Goal: Information Seeking & Learning: Check status

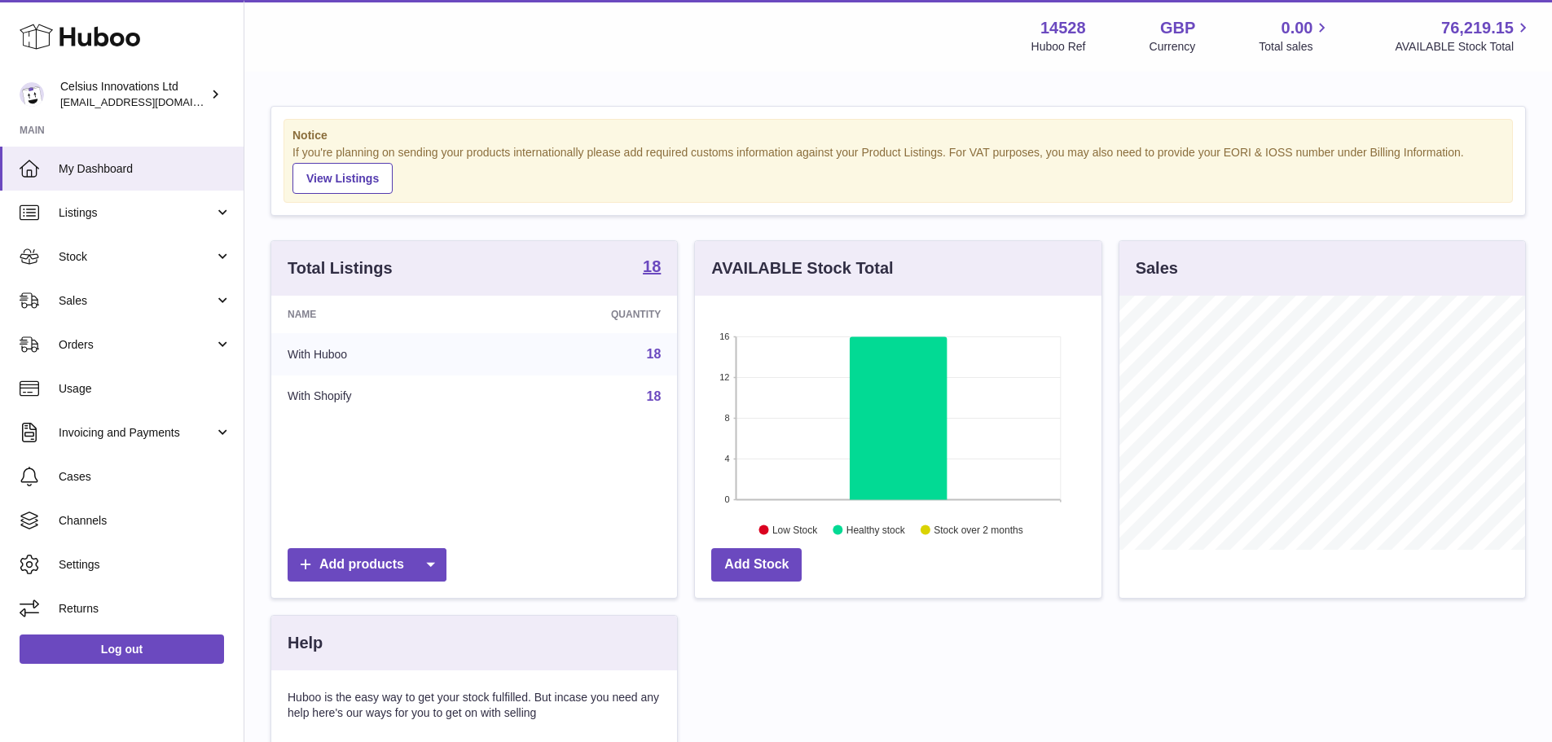
scroll to position [254, 406]
click at [144, 379] on link "Usage" at bounding box center [122, 389] width 244 height 44
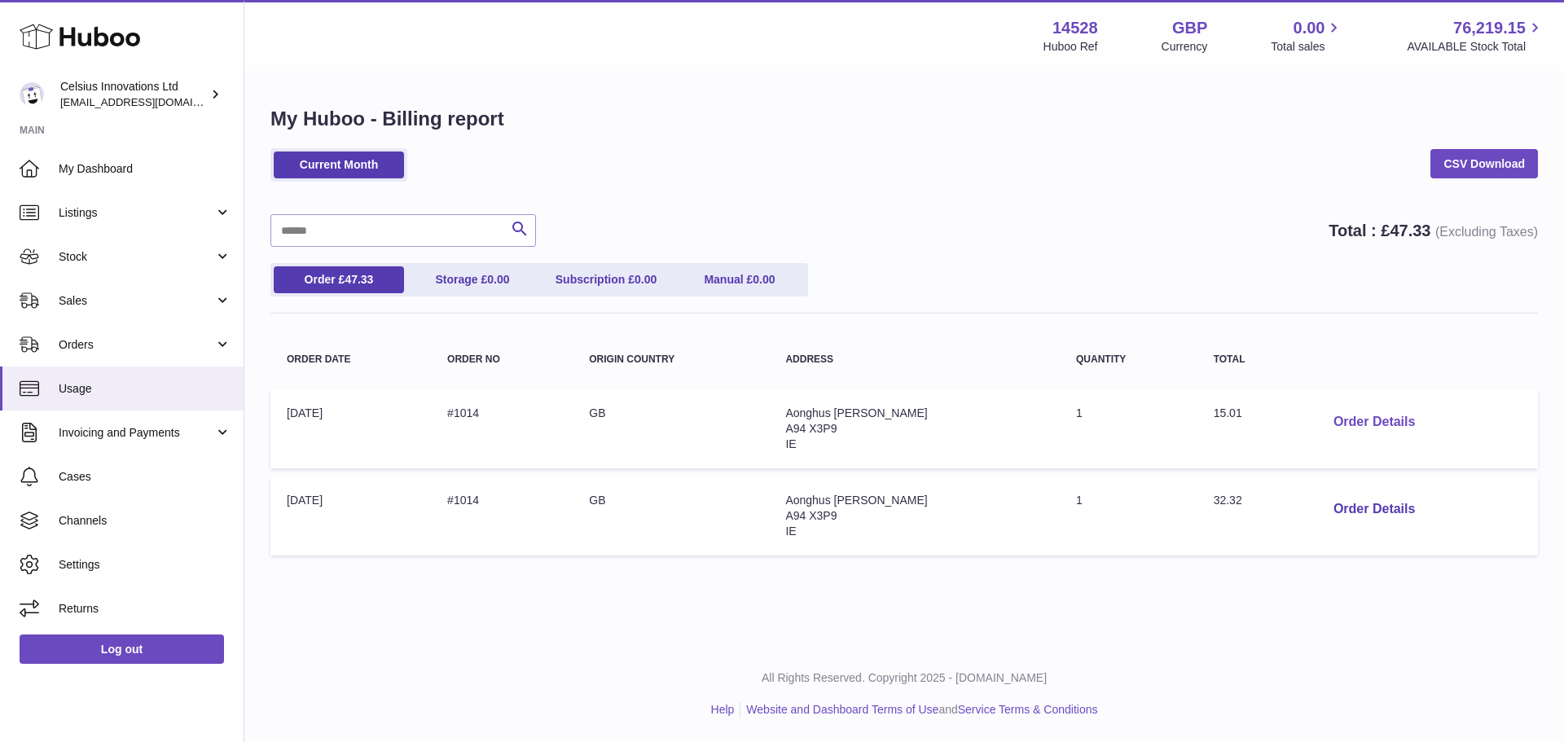
click at [1343, 419] on button "Order Details" at bounding box center [1374, 422] width 108 height 33
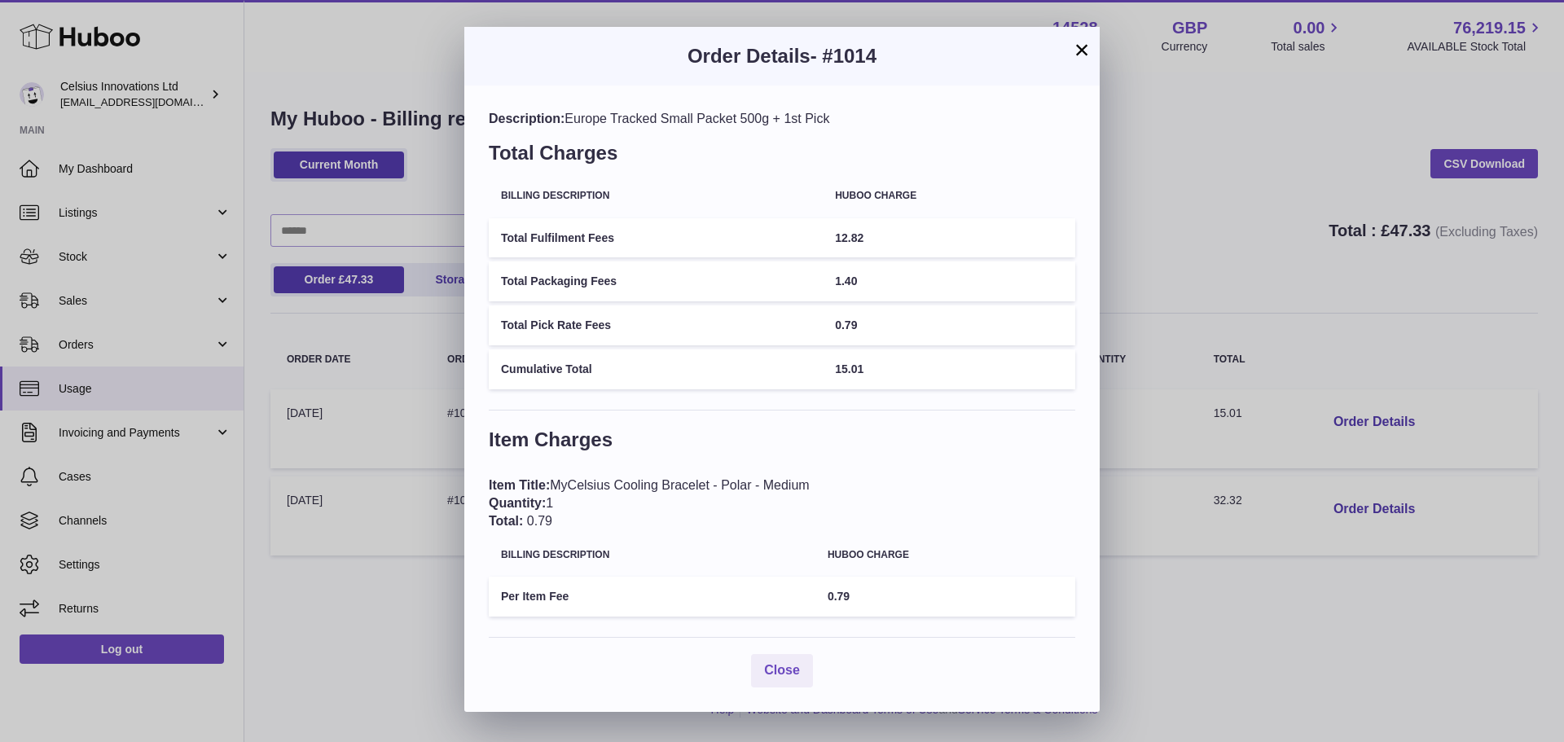
click at [1083, 51] on button "×" at bounding box center [1082, 50] width 20 height 20
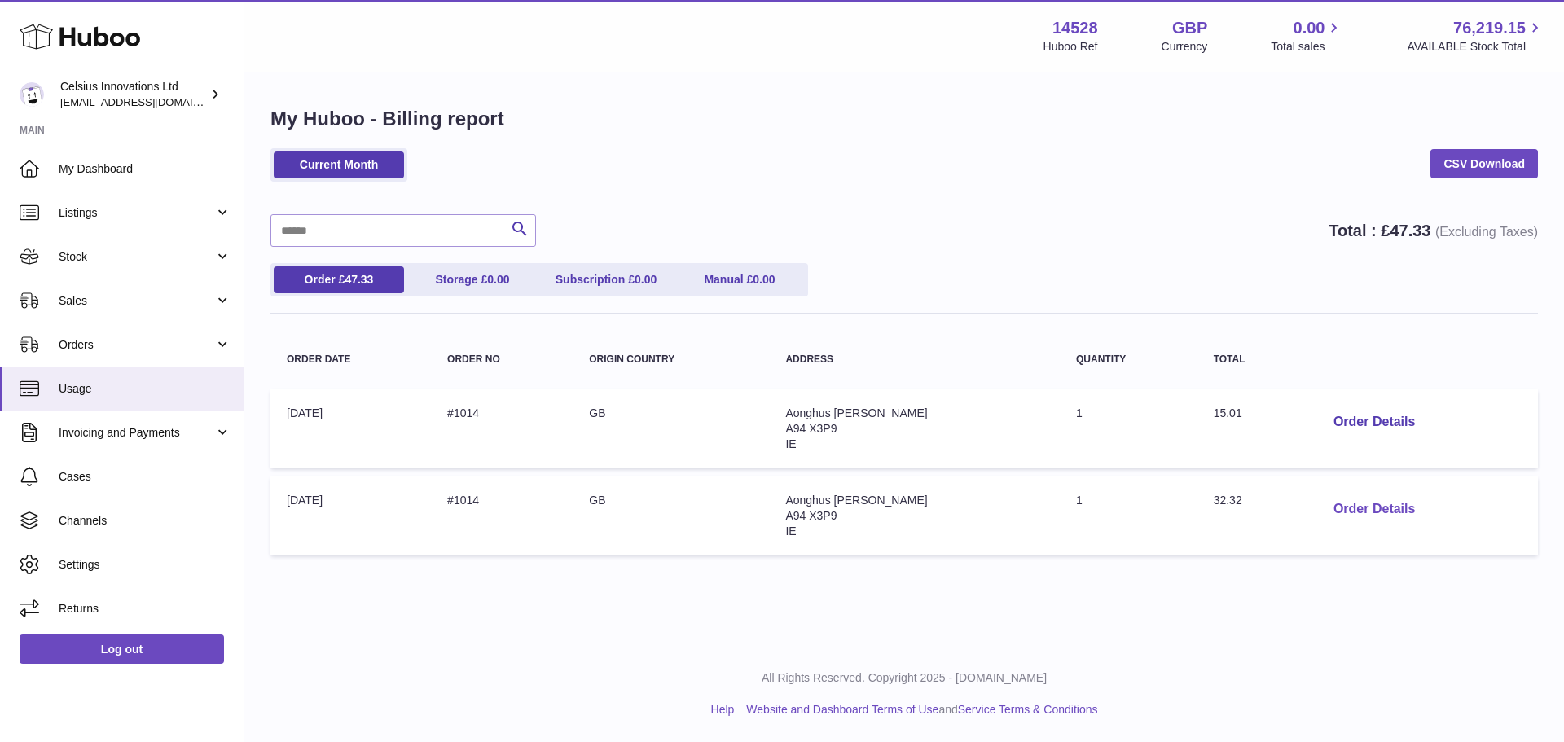
click at [1346, 503] on button "Order Details" at bounding box center [1374, 509] width 108 height 33
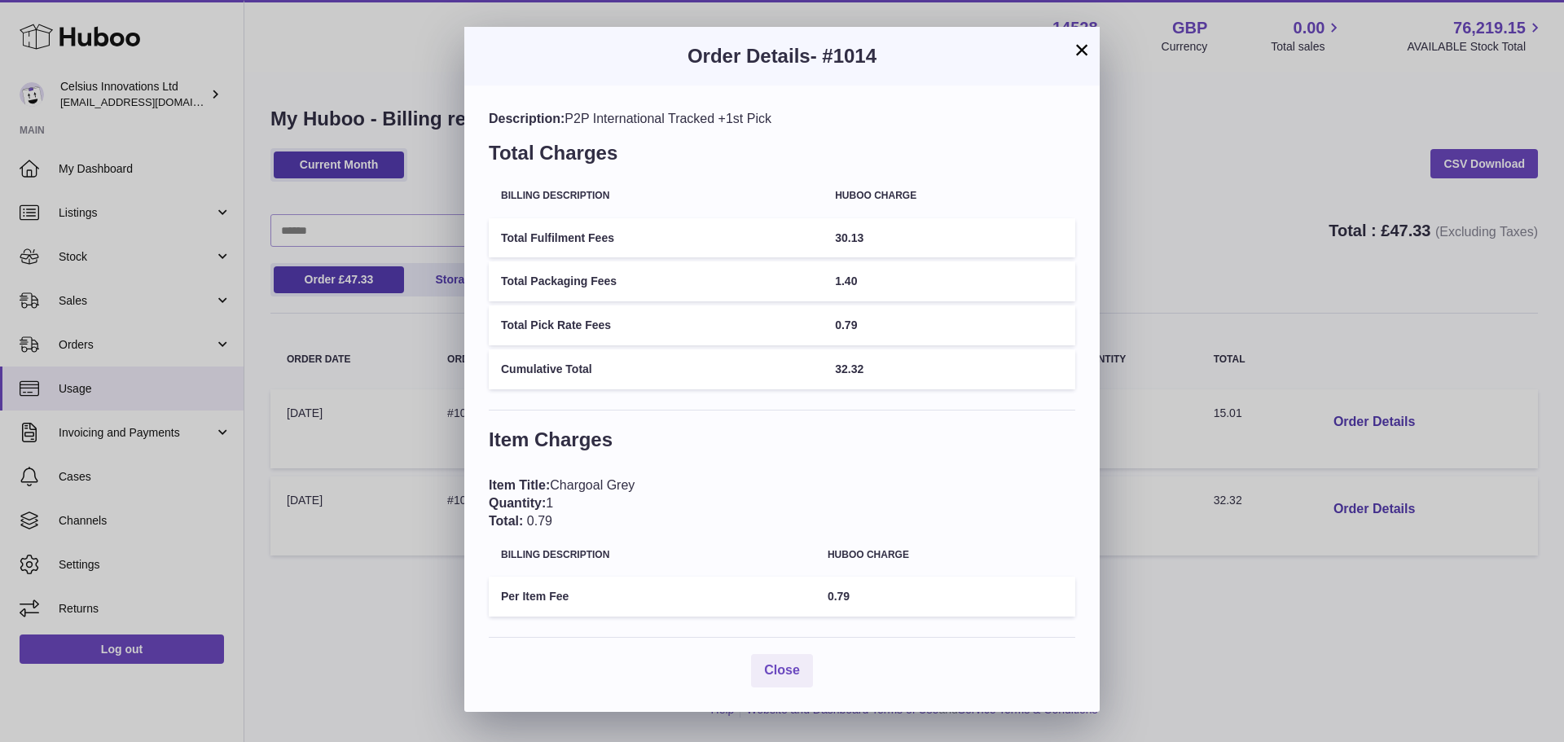
click at [1075, 53] on button "×" at bounding box center [1082, 50] width 20 height 20
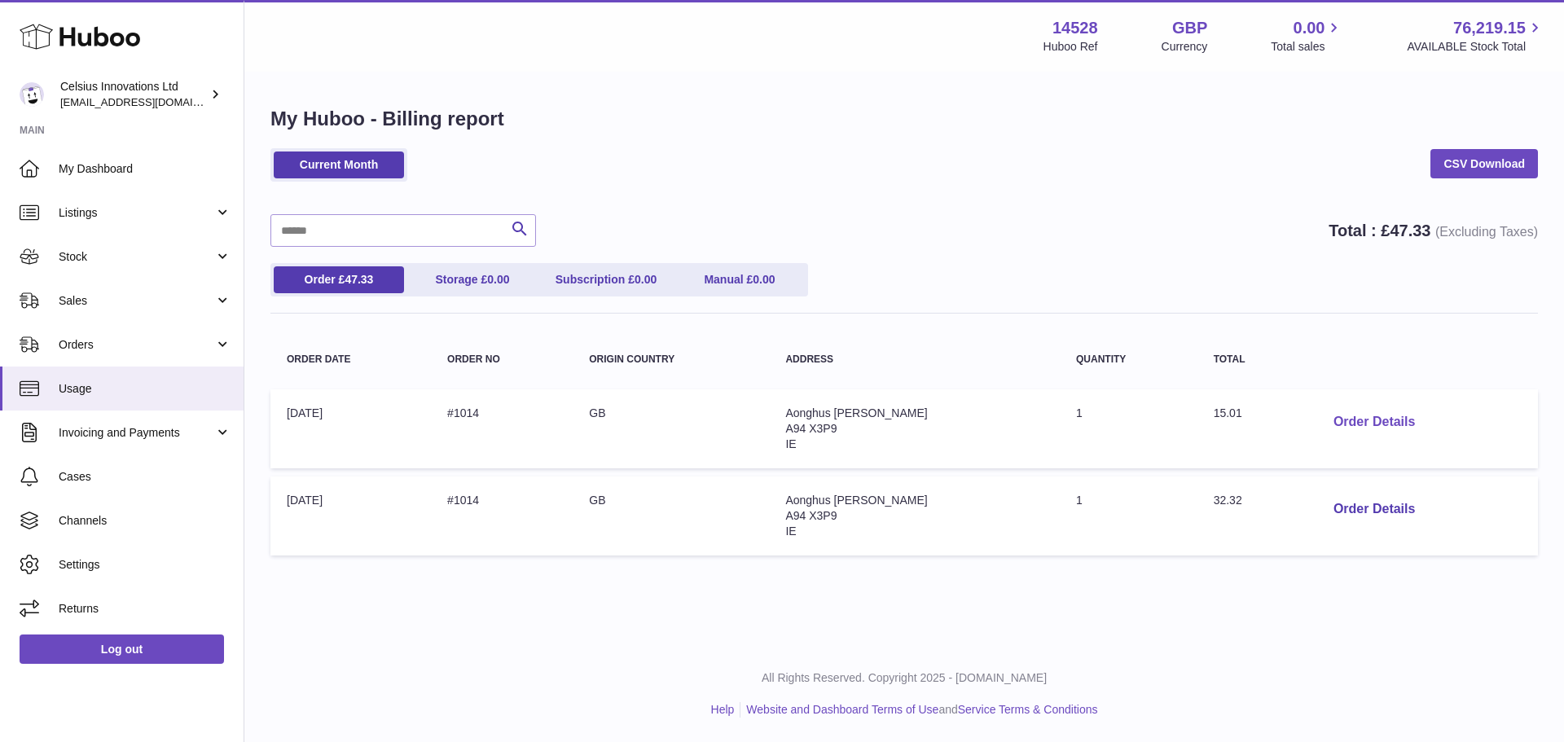
click at [1356, 426] on button "Order Details" at bounding box center [1374, 422] width 108 height 33
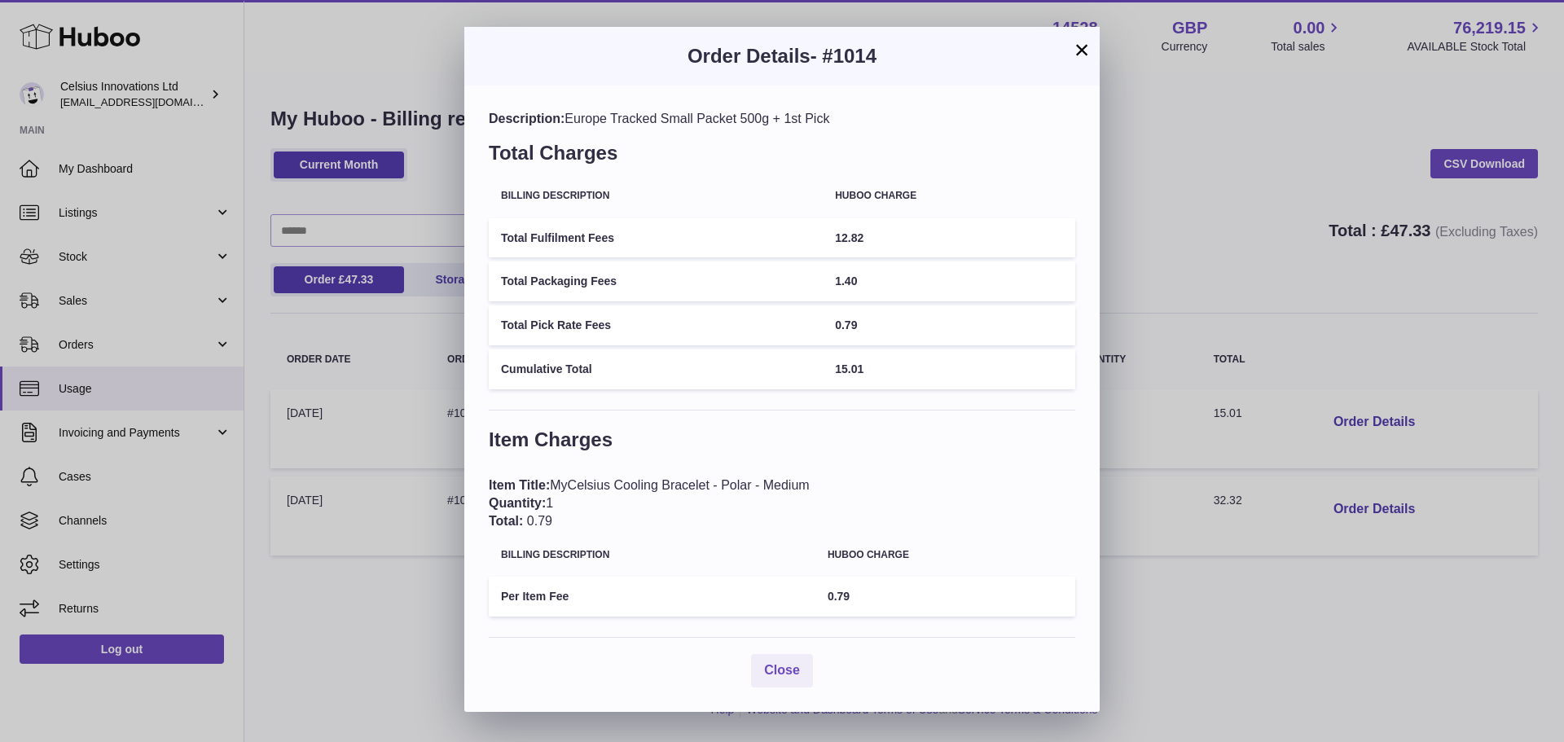
click at [1081, 51] on button "×" at bounding box center [1082, 50] width 20 height 20
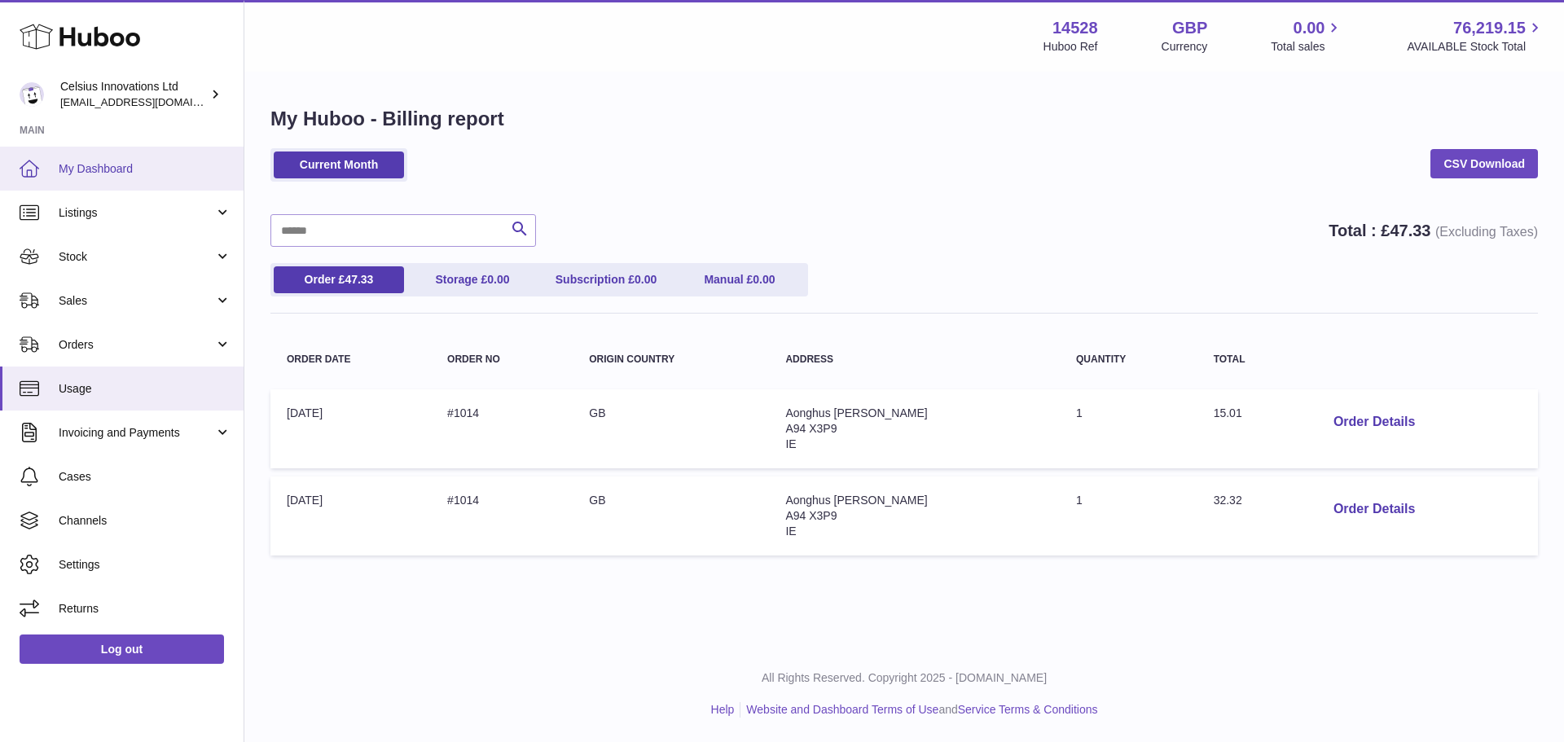
click at [145, 161] on span "My Dashboard" at bounding box center [145, 168] width 173 height 15
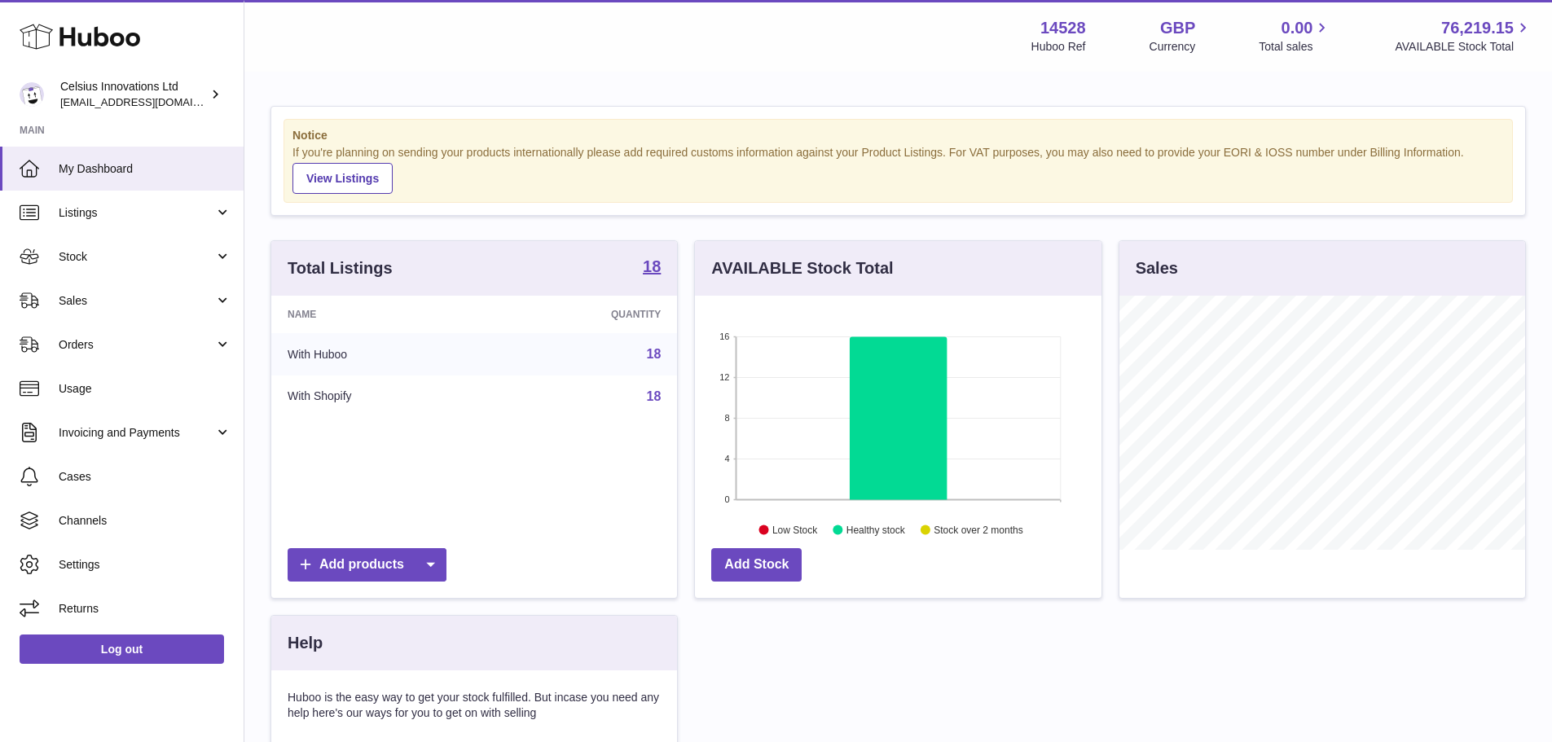
scroll to position [254, 406]
click at [86, 94] on div "Celsius Innovations Ltd internalAdmin-14528@internal.huboo.com" at bounding box center [133, 94] width 147 height 31
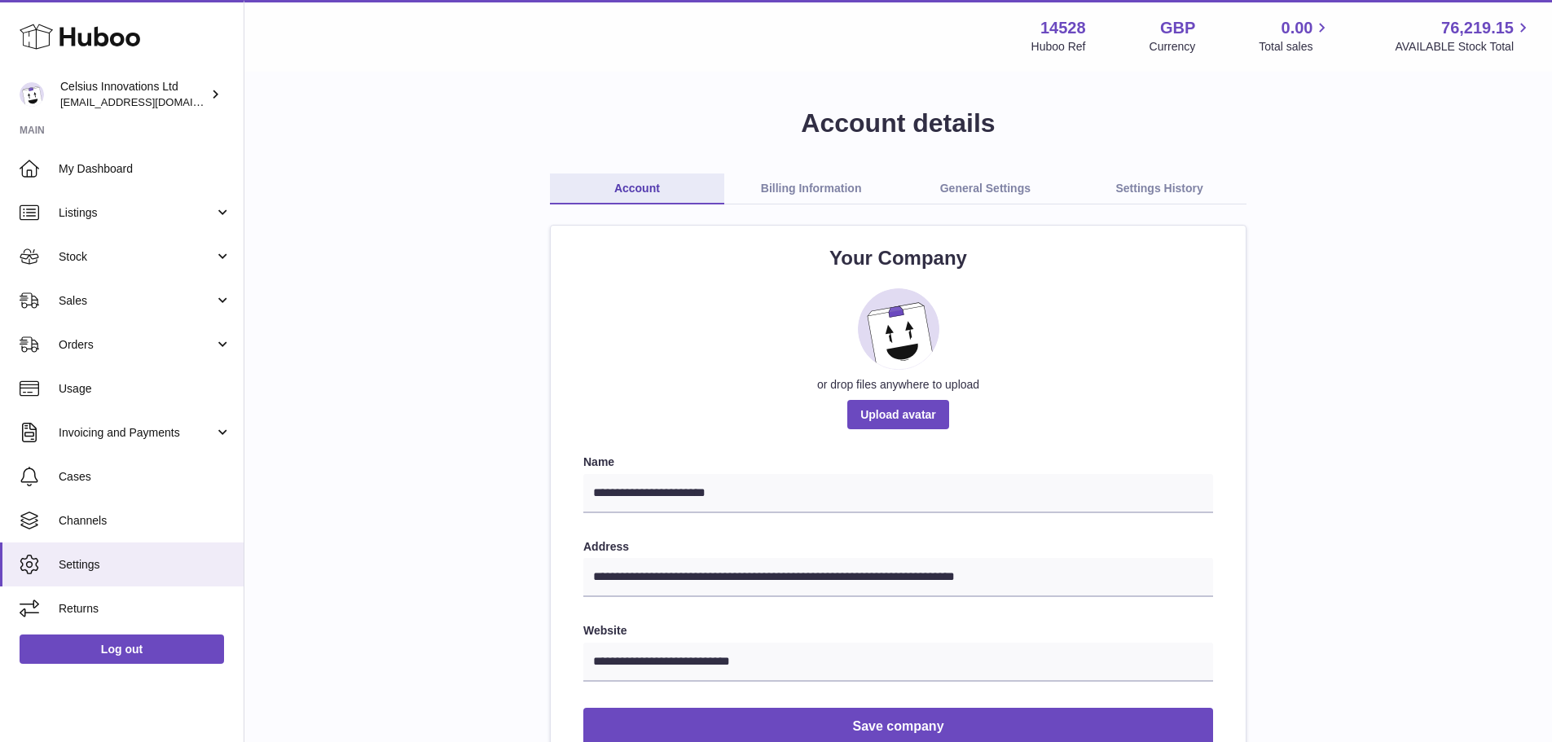
click at [1012, 186] on link "General Settings" at bounding box center [985, 188] width 174 height 31
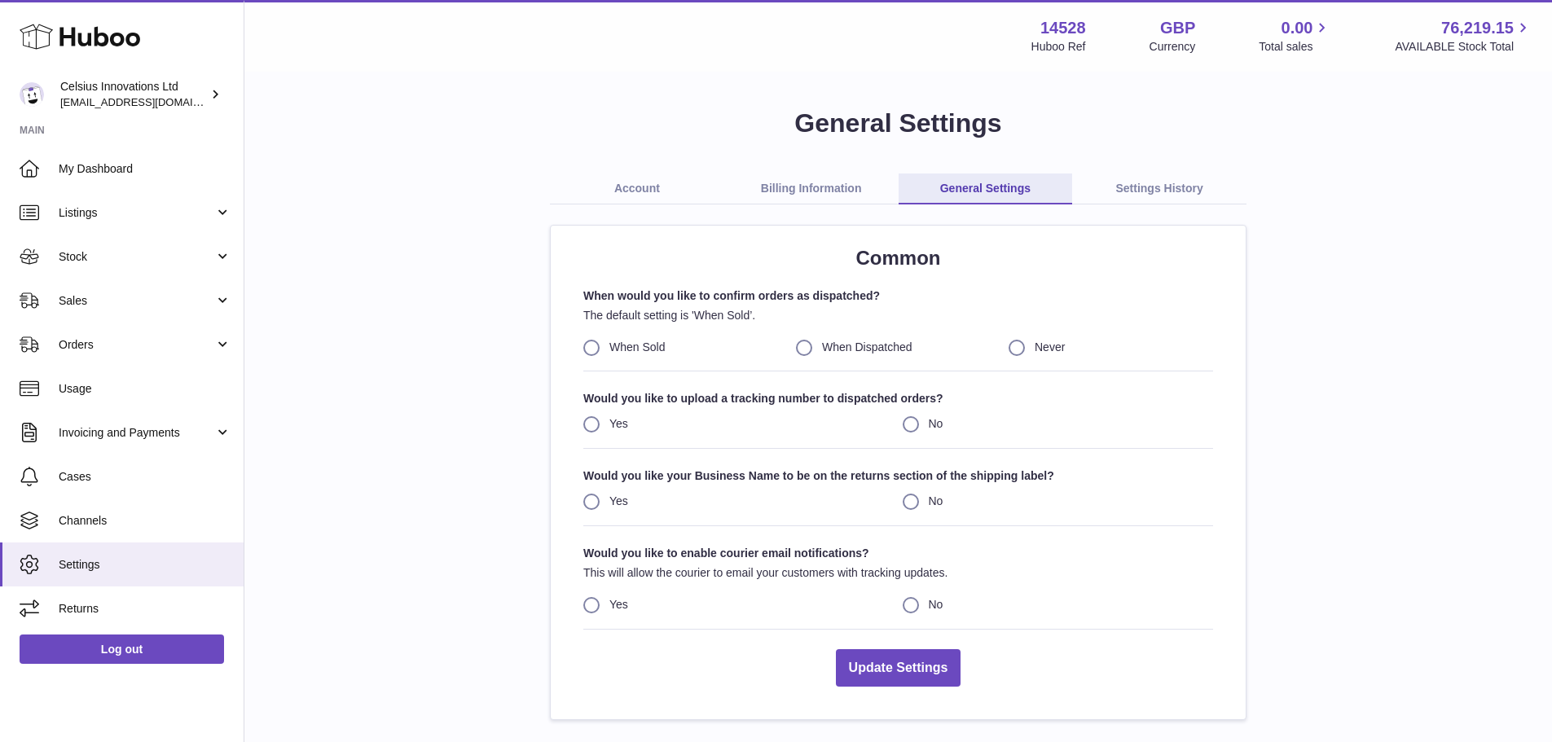
click at [665, 195] on link "Account" at bounding box center [637, 188] width 174 height 31
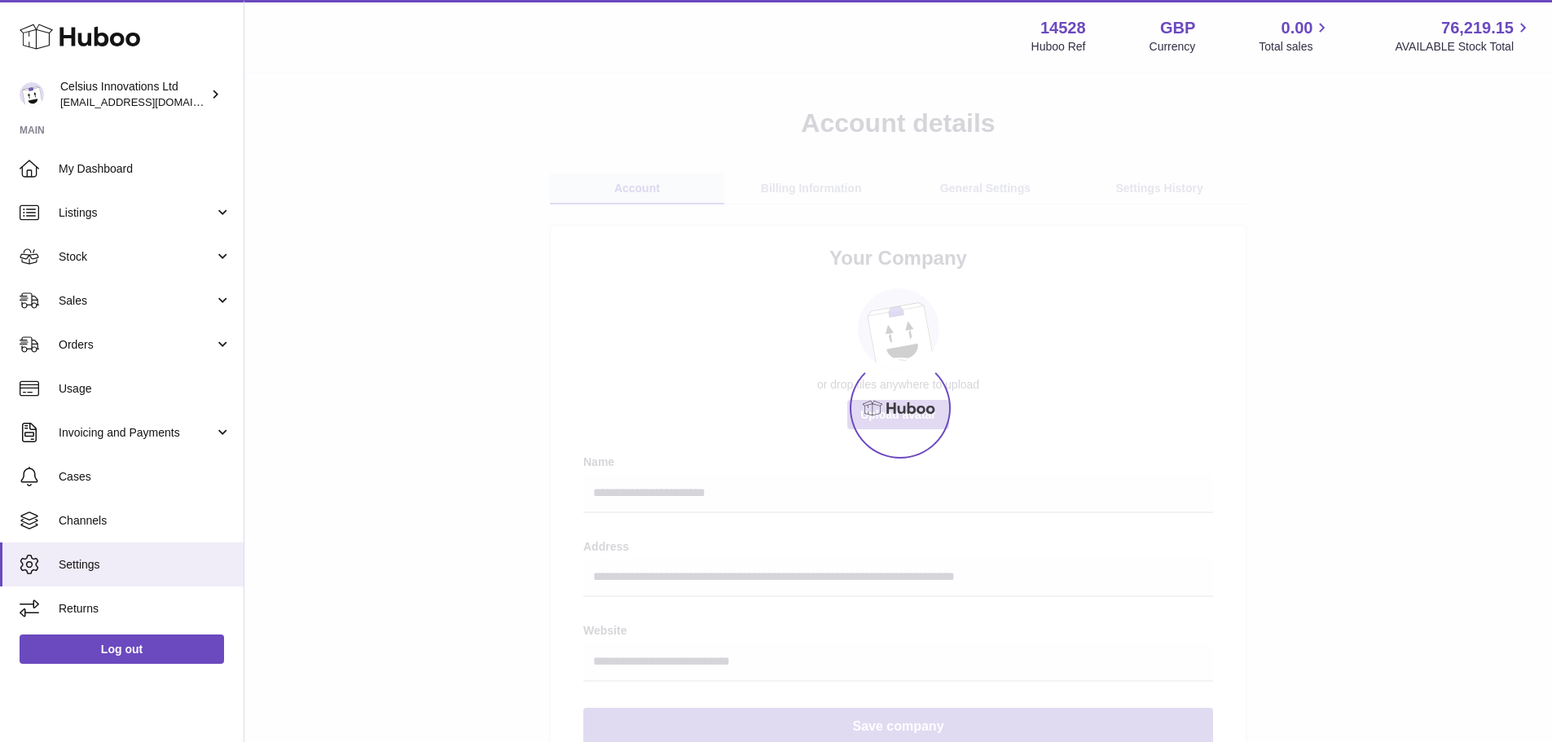
click at [644, 191] on div at bounding box center [897, 407] width 1307 height 669
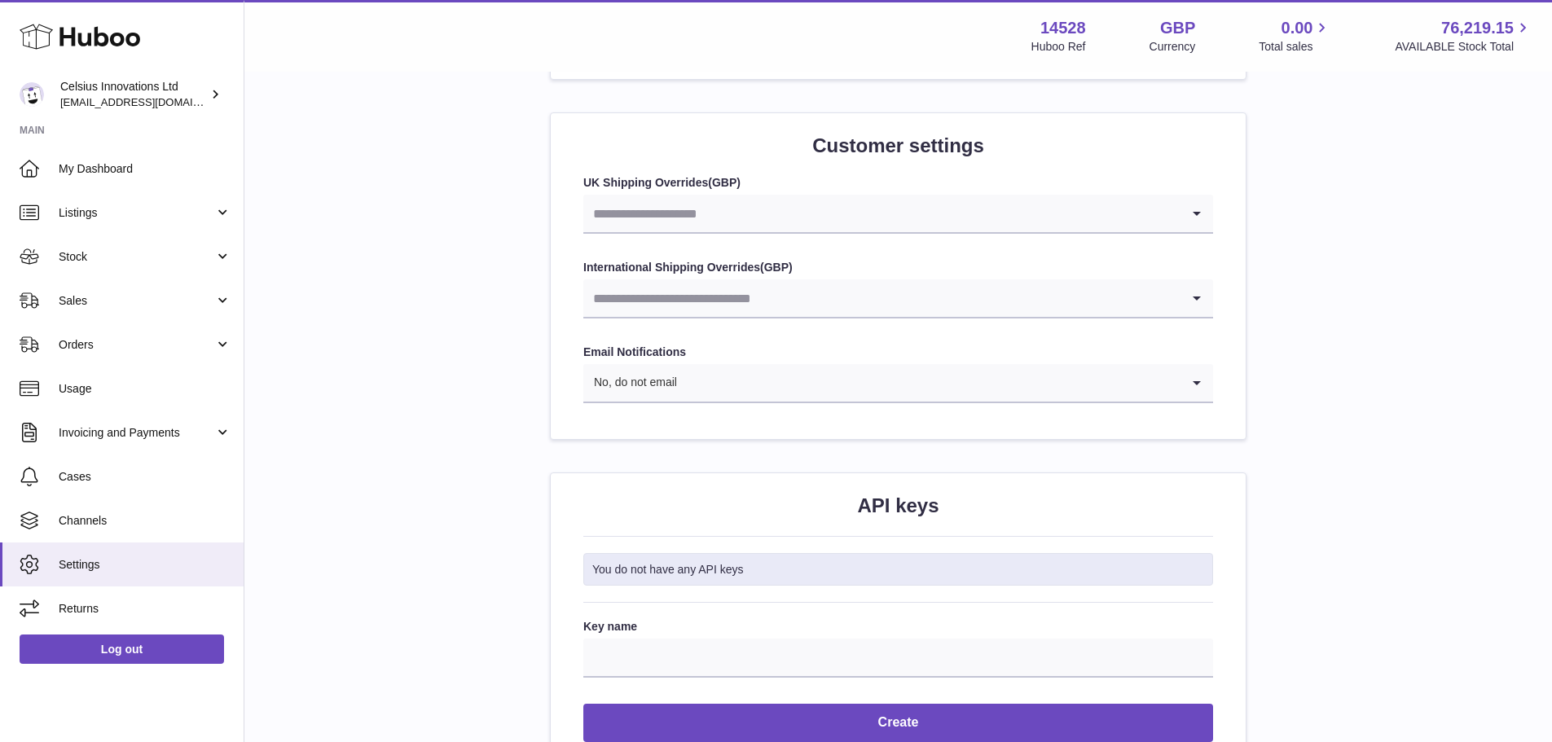
scroll to position [1585, 0]
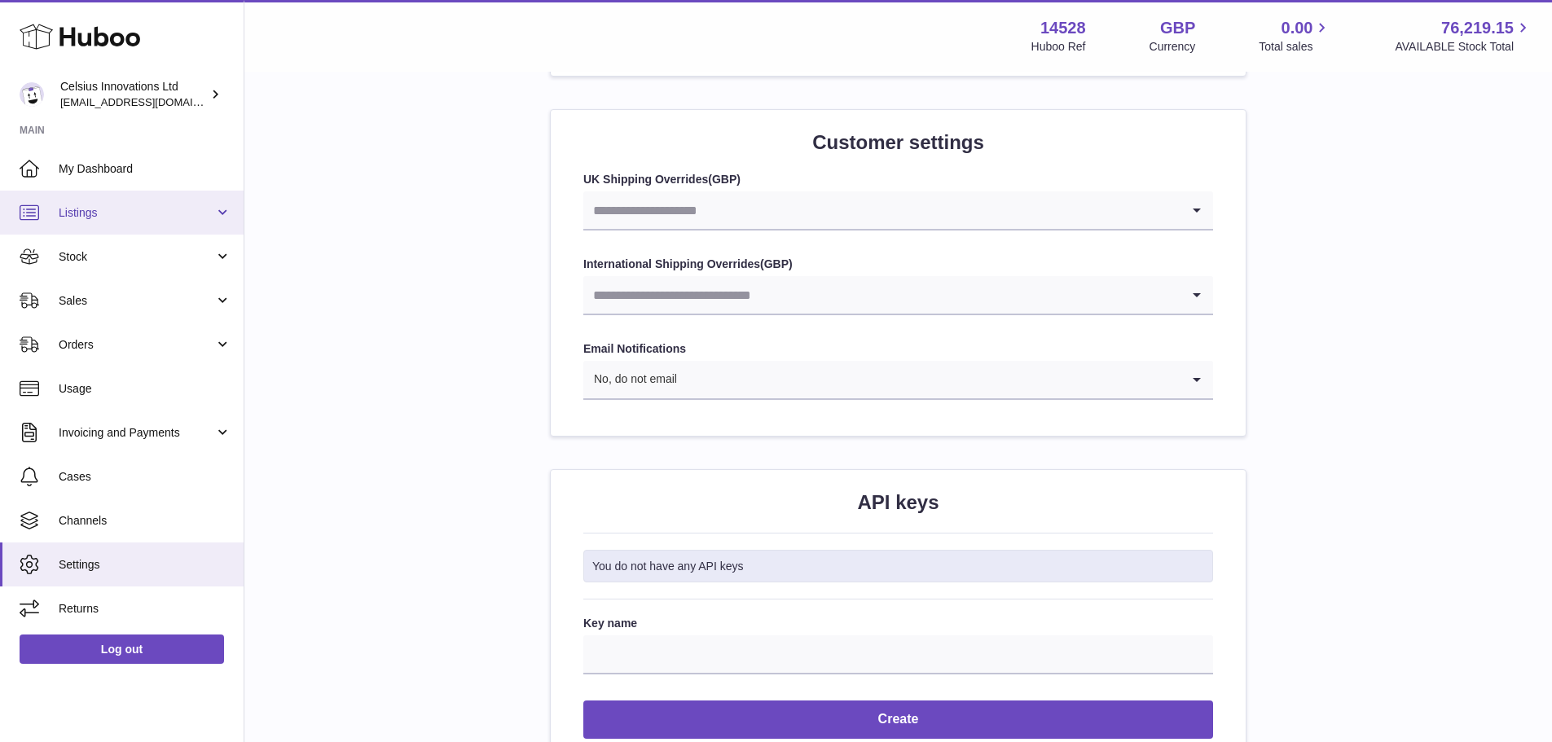
click at [116, 216] on span "Listings" at bounding box center [137, 212] width 156 height 15
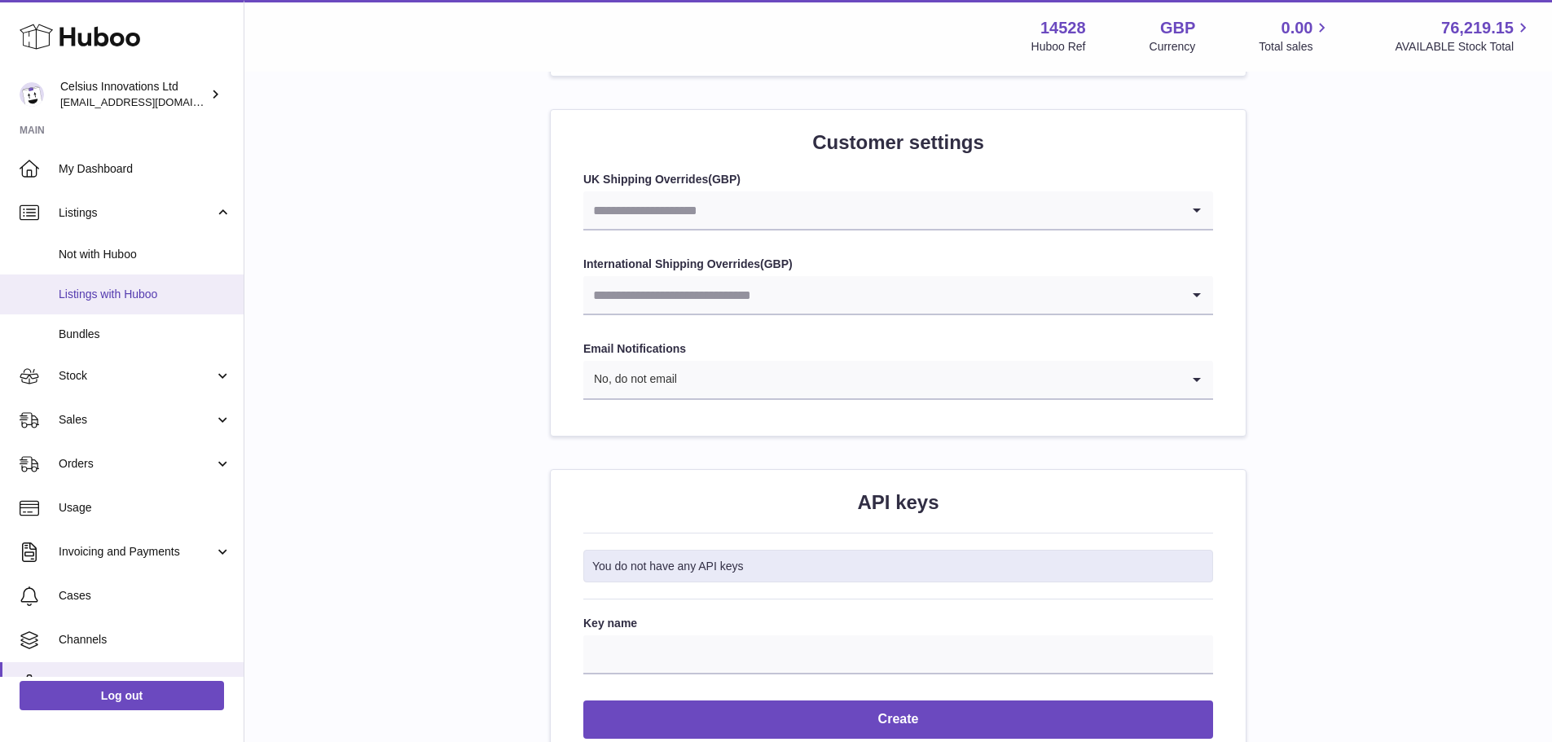
click at [129, 295] on span "Listings with Huboo" at bounding box center [145, 294] width 173 height 15
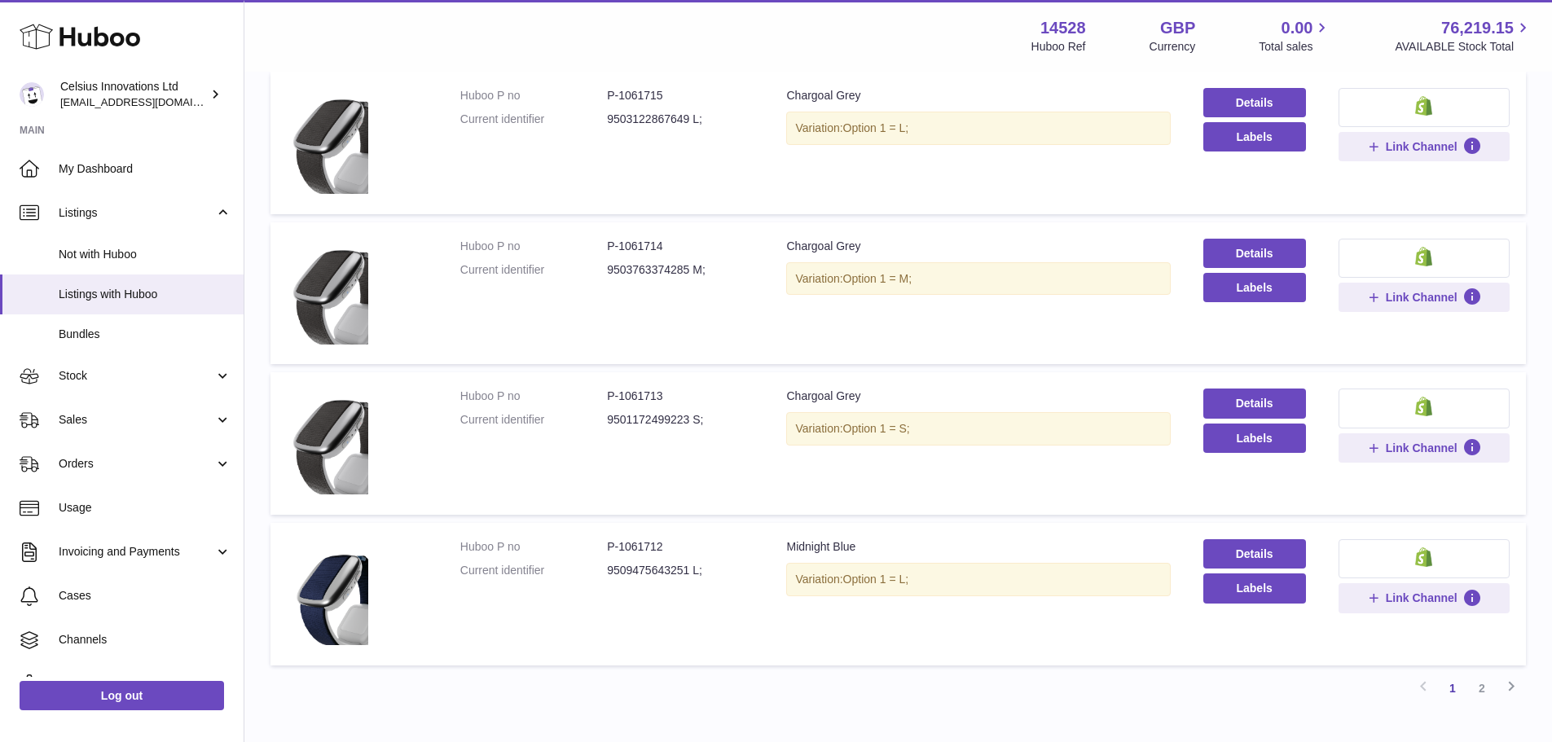
scroll to position [1019, 0]
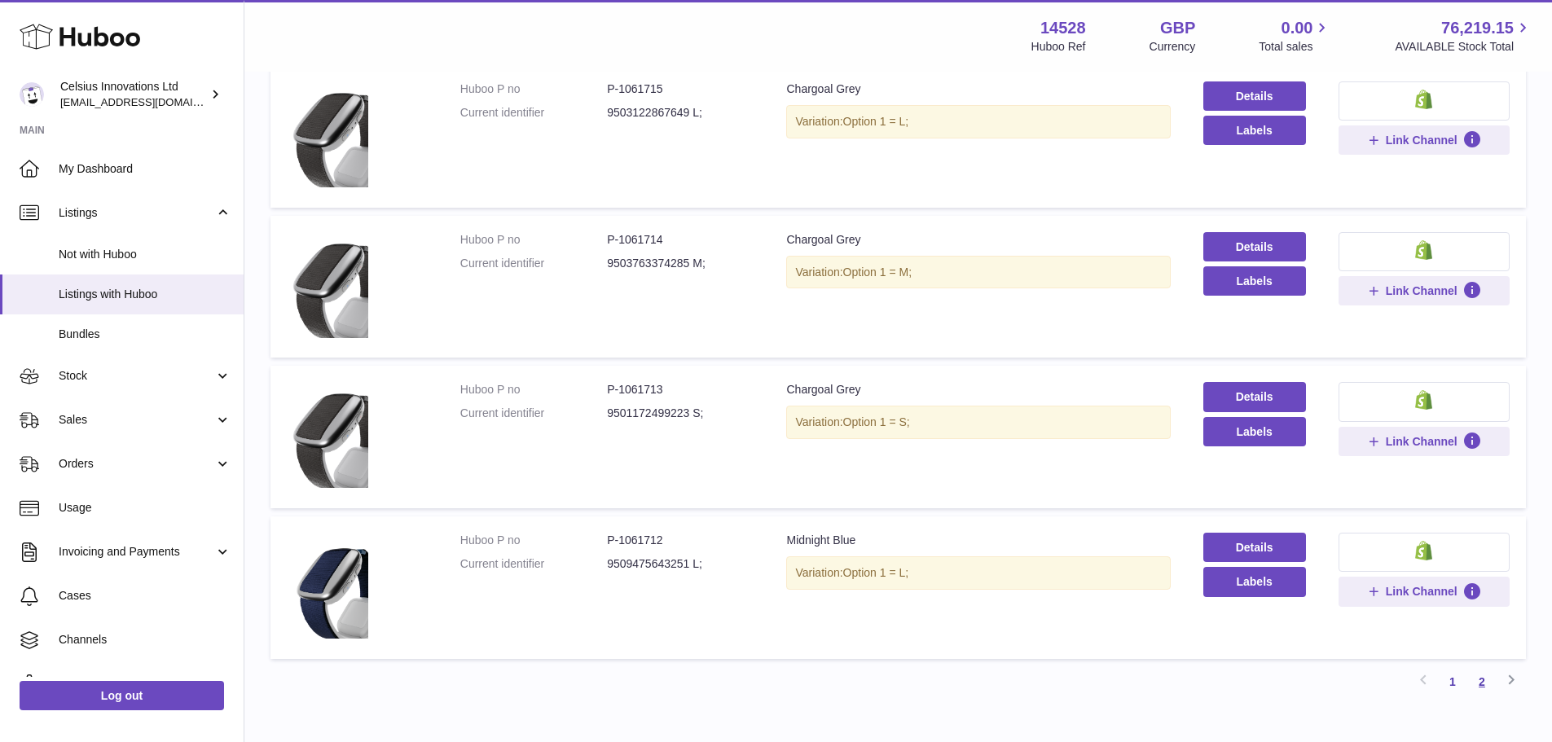
click at [1483, 683] on link "2" at bounding box center [1481, 681] width 29 height 29
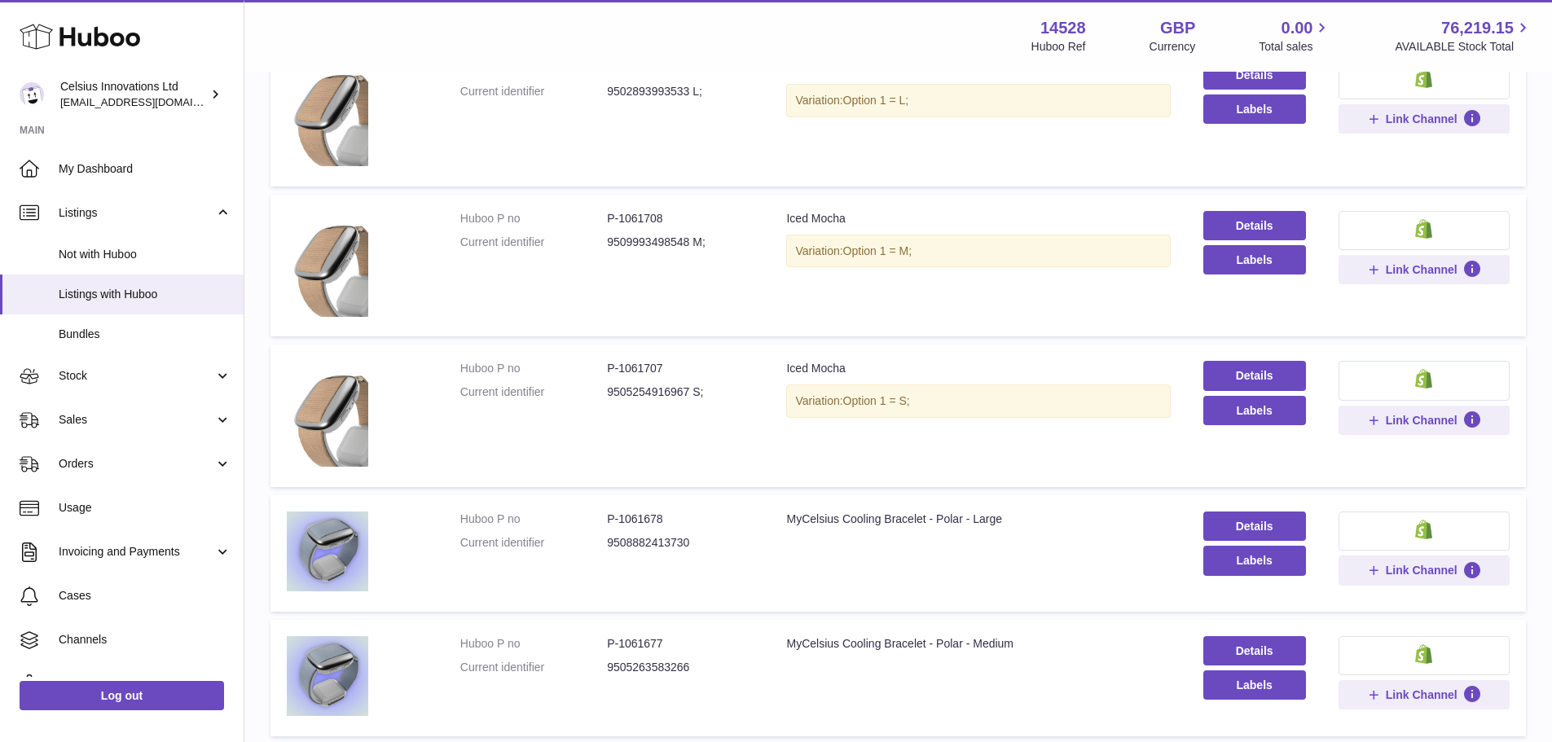
scroll to position [843, 0]
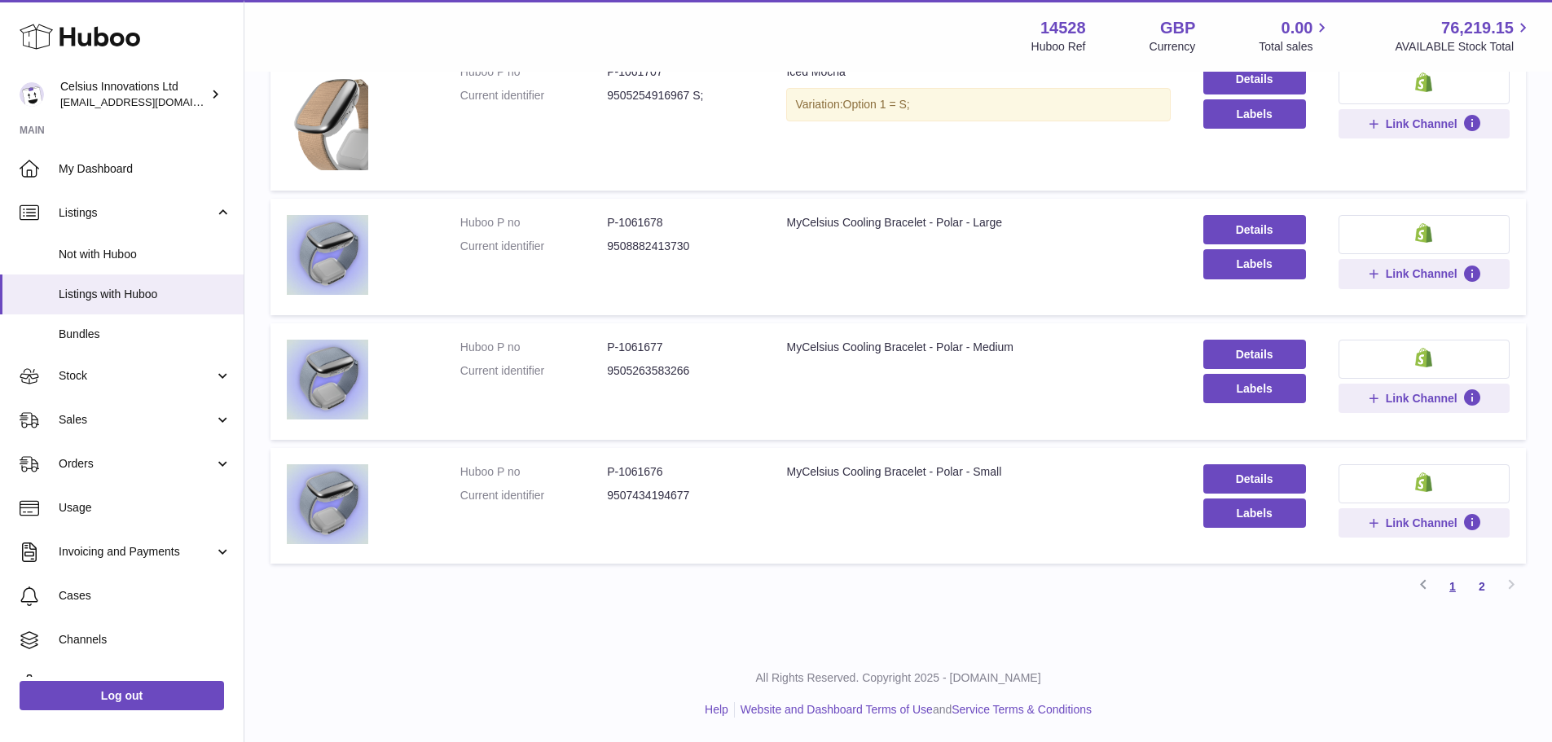
click at [1451, 585] on link "1" at bounding box center [1452, 586] width 29 height 29
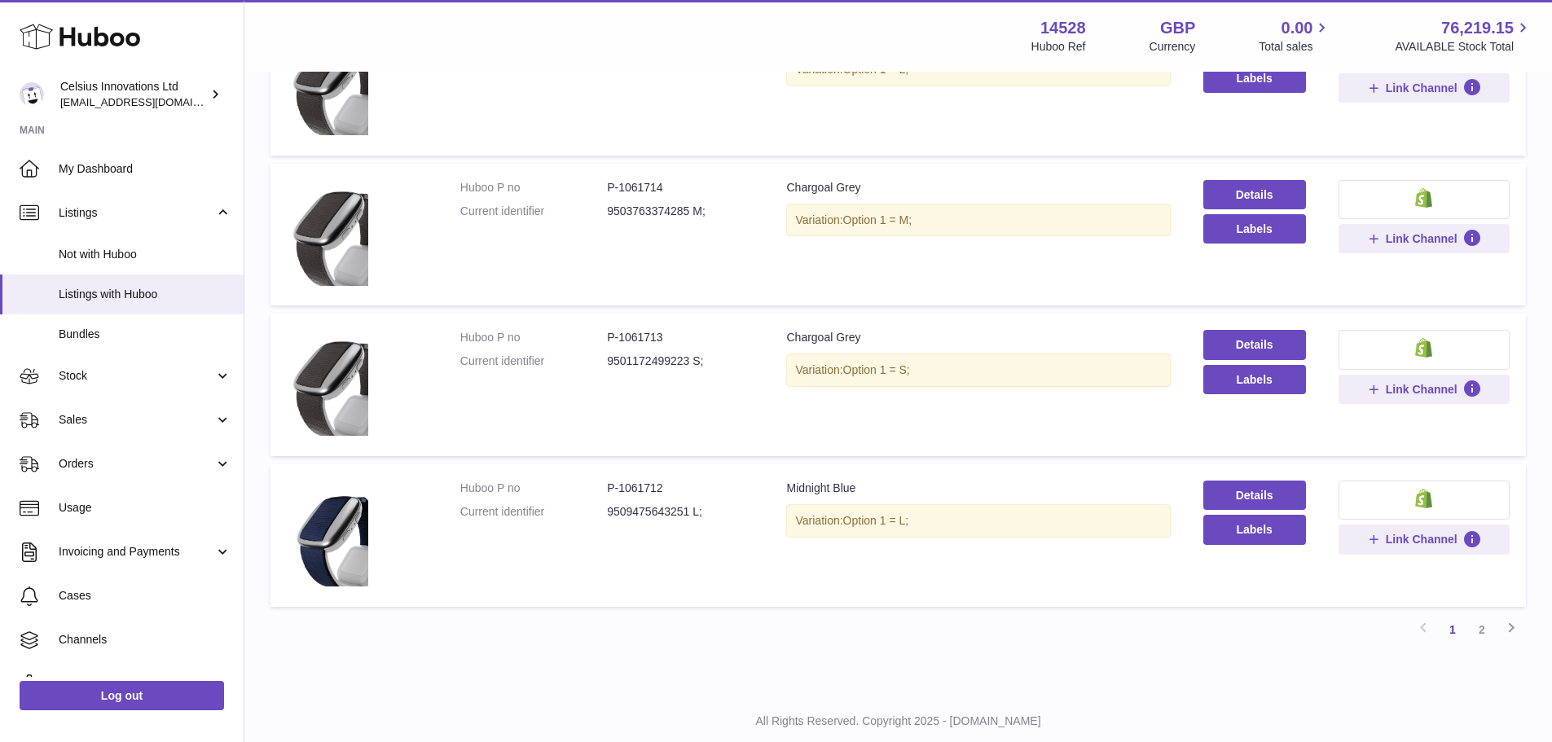
scroll to position [1114, 0]
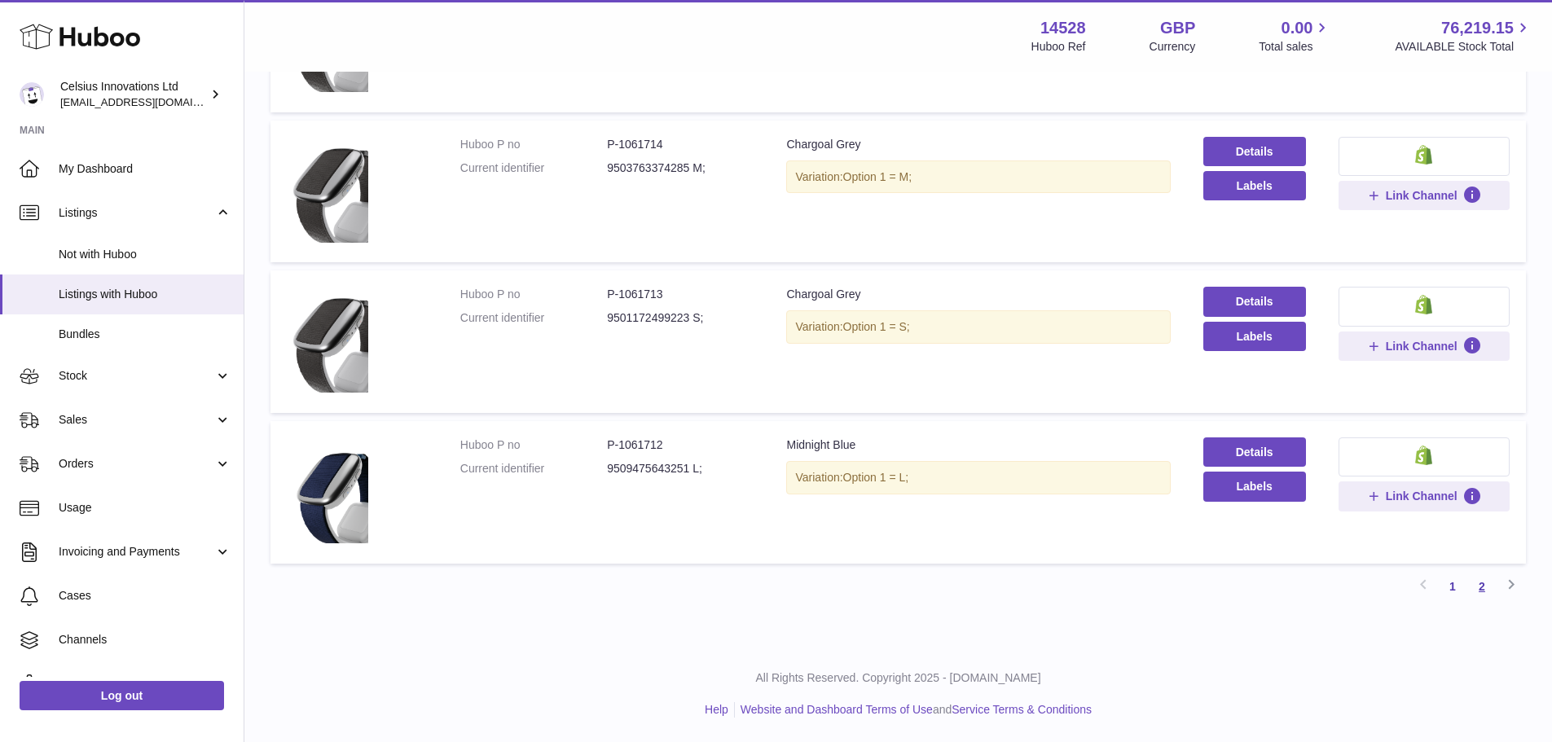
click at [1481, 583] on link "2" at bounding box center [1481, 586] width 29 height 29
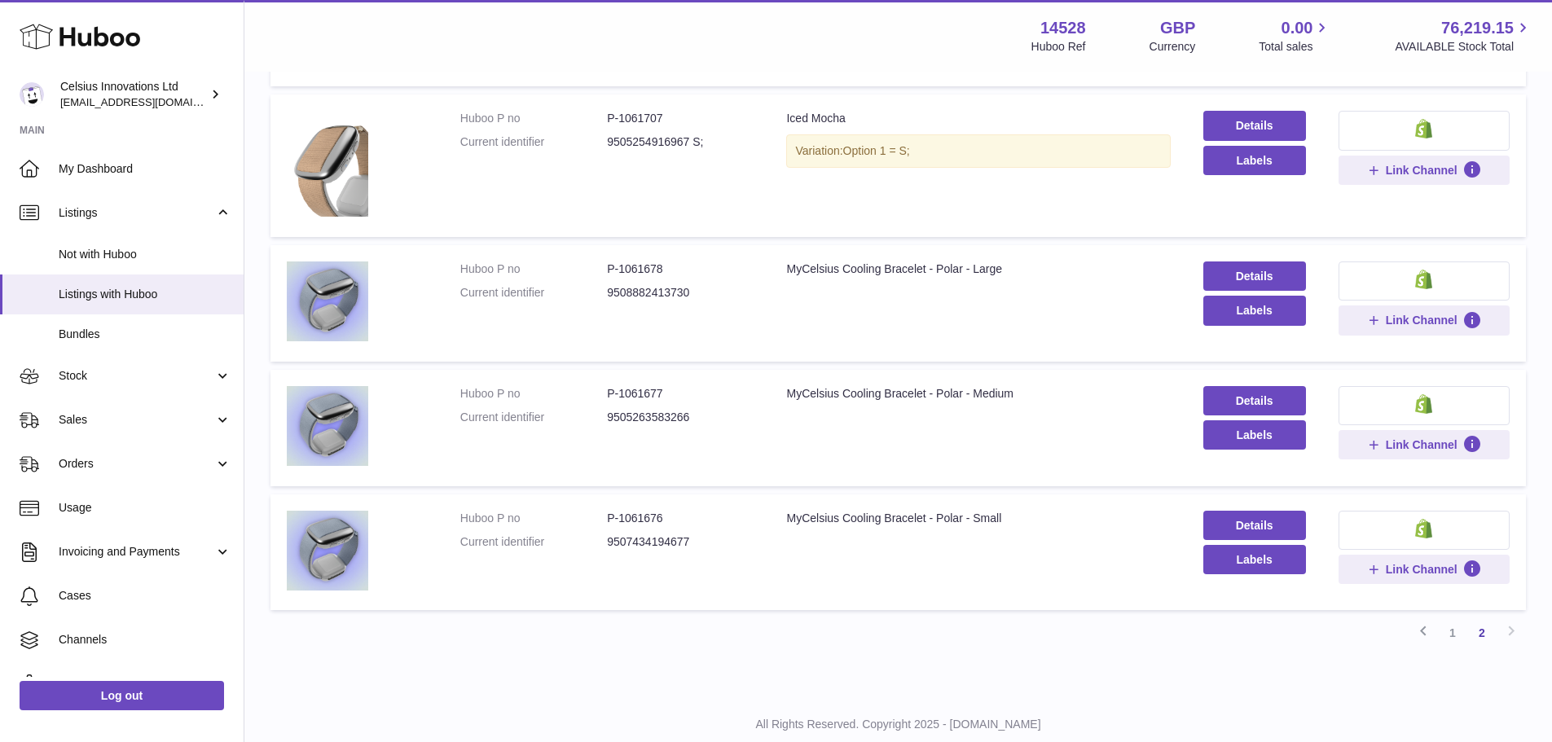
scroll to position [798, 0]
click at [1279, 278] on link "Details" at bounding box center [1254, 274] width 103 height 29
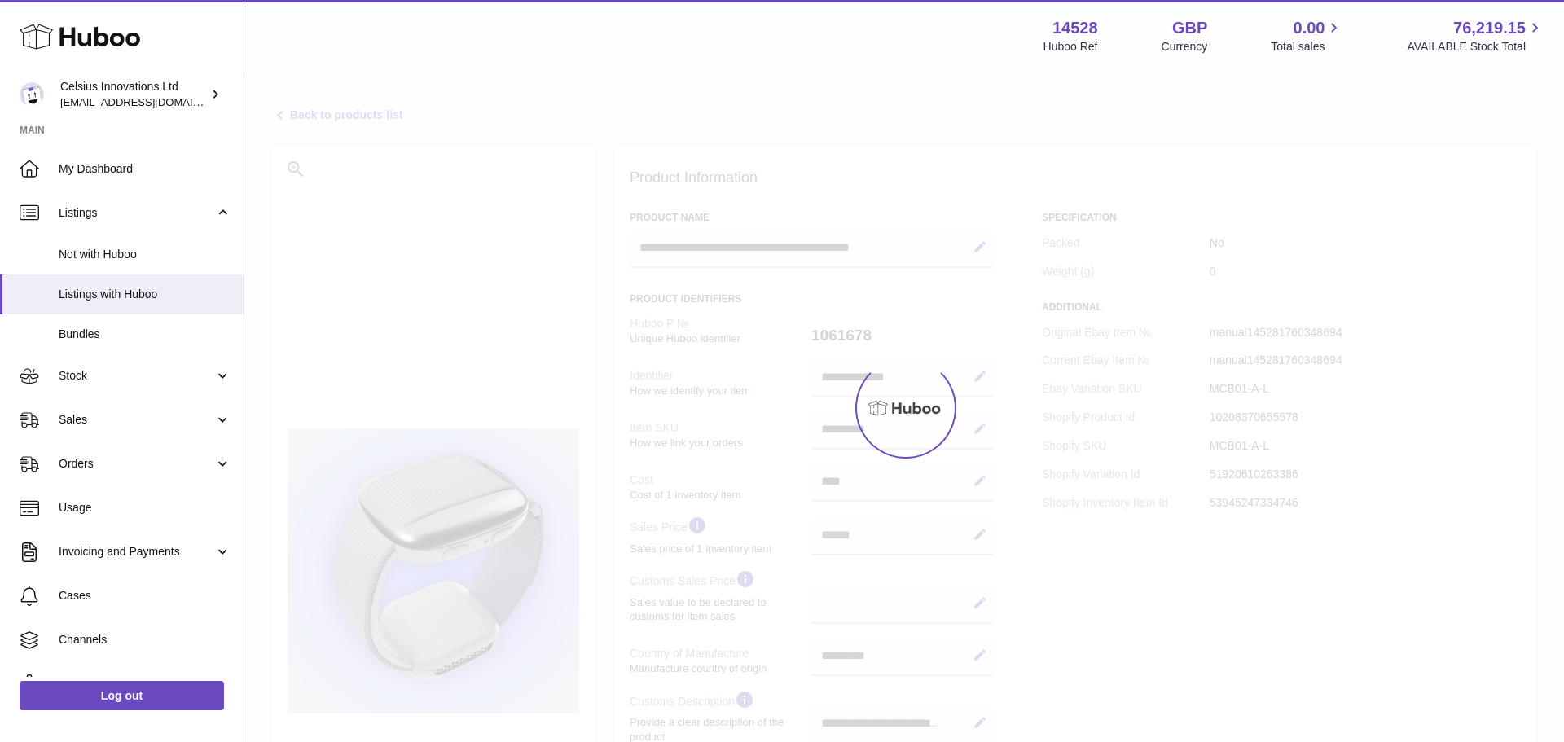
select select "***"
select select "****"
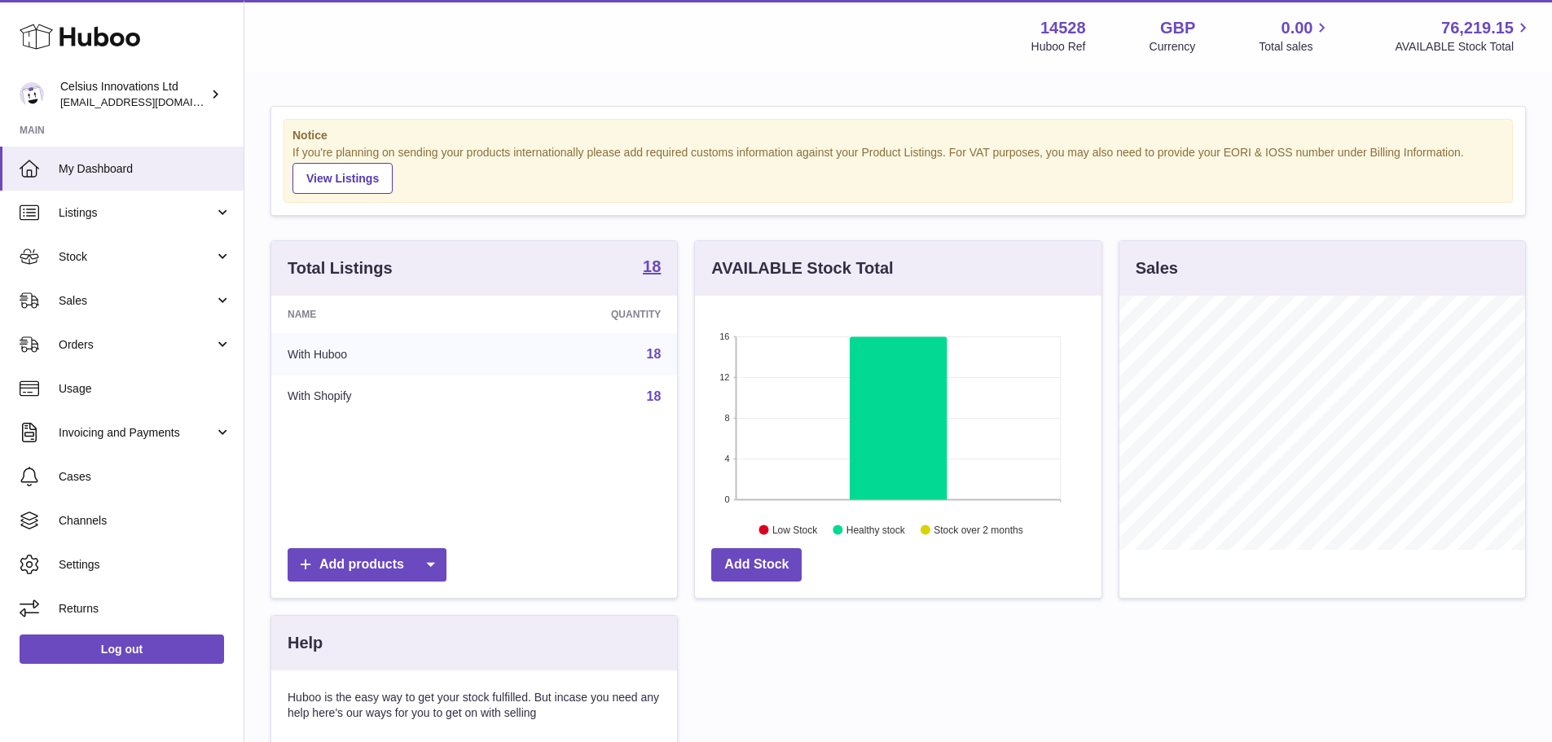
scroll to position [254, 406]
